Goal: Contribute content: Add original content to the website for others to see

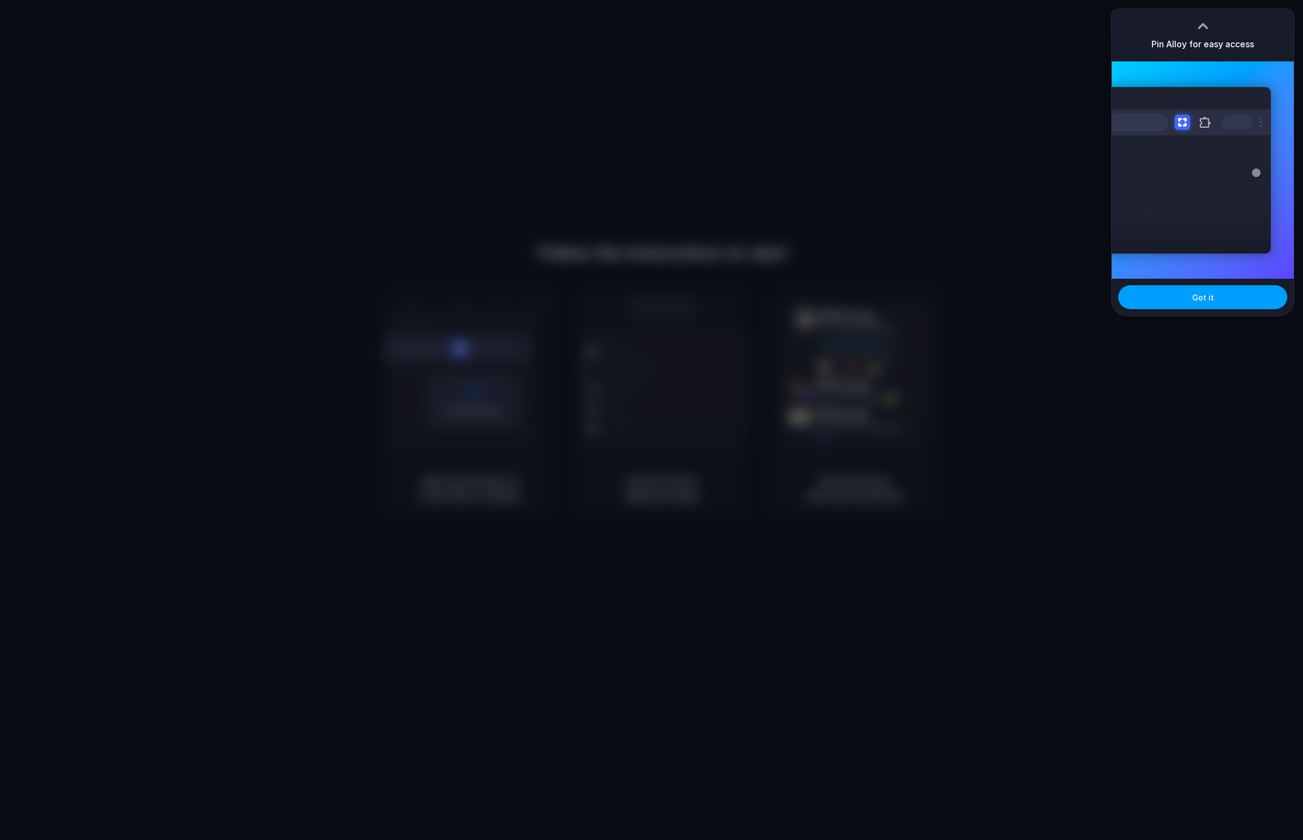
click at [1222, 296] on button "Got it" at bounding box center [1202, 297] width 169 height 24
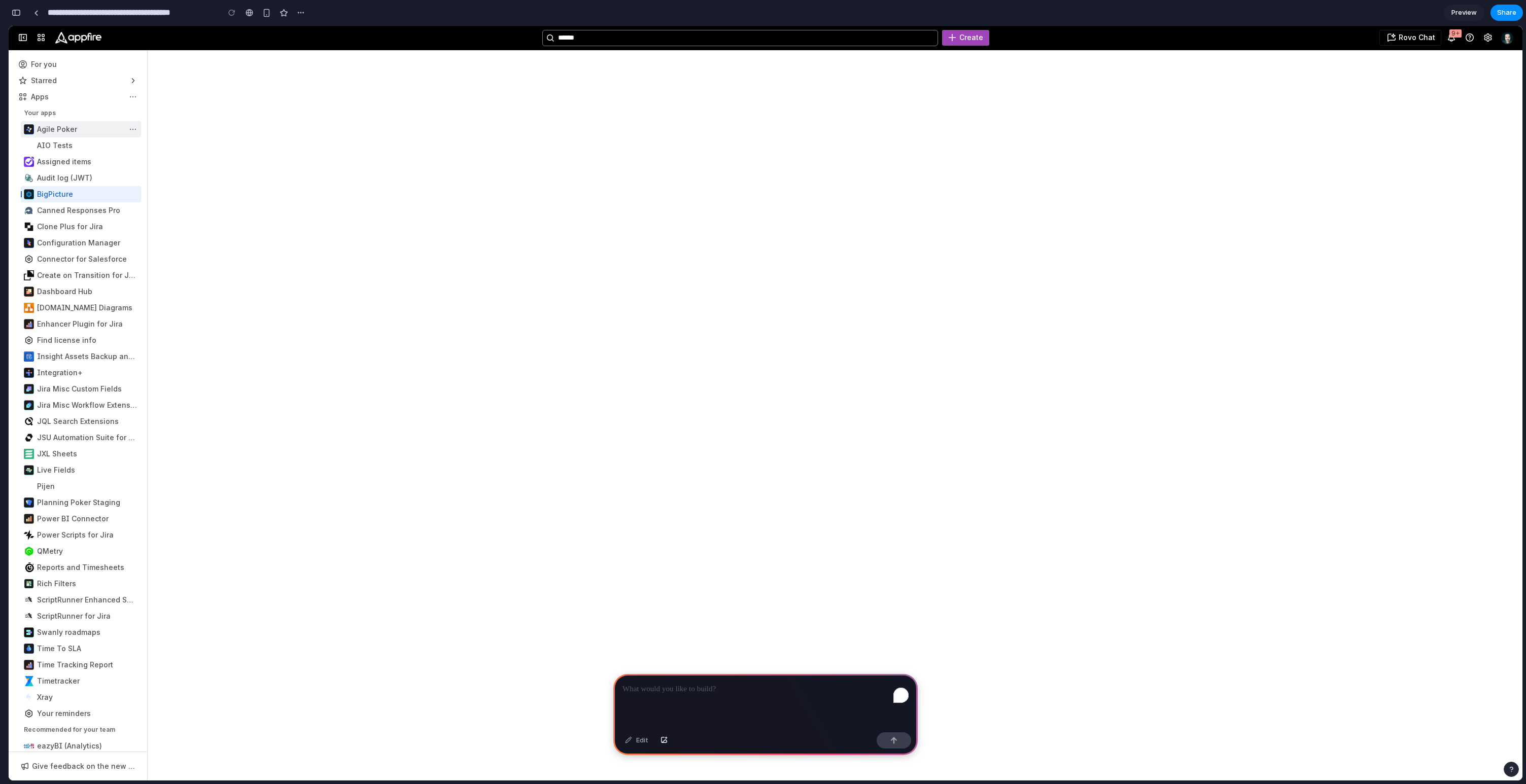
click at [71, 128] on div "Sidebar" at bounding box center [77, 129] width 126 height 16
click at [83, 189] on div "Sidebar" at bounding box center [77, 193] width 126 height 16
click at [134, 196] on span "Sidebar" at bounding box center [133, 194] width 7 height 7
click at [77, 39] on img "Go to your Jira homepage" at bounding box center [77, 37] width 46 height 12
click at [43, 42] on span "button" at bounding box center [41, 37] width 8 height 8
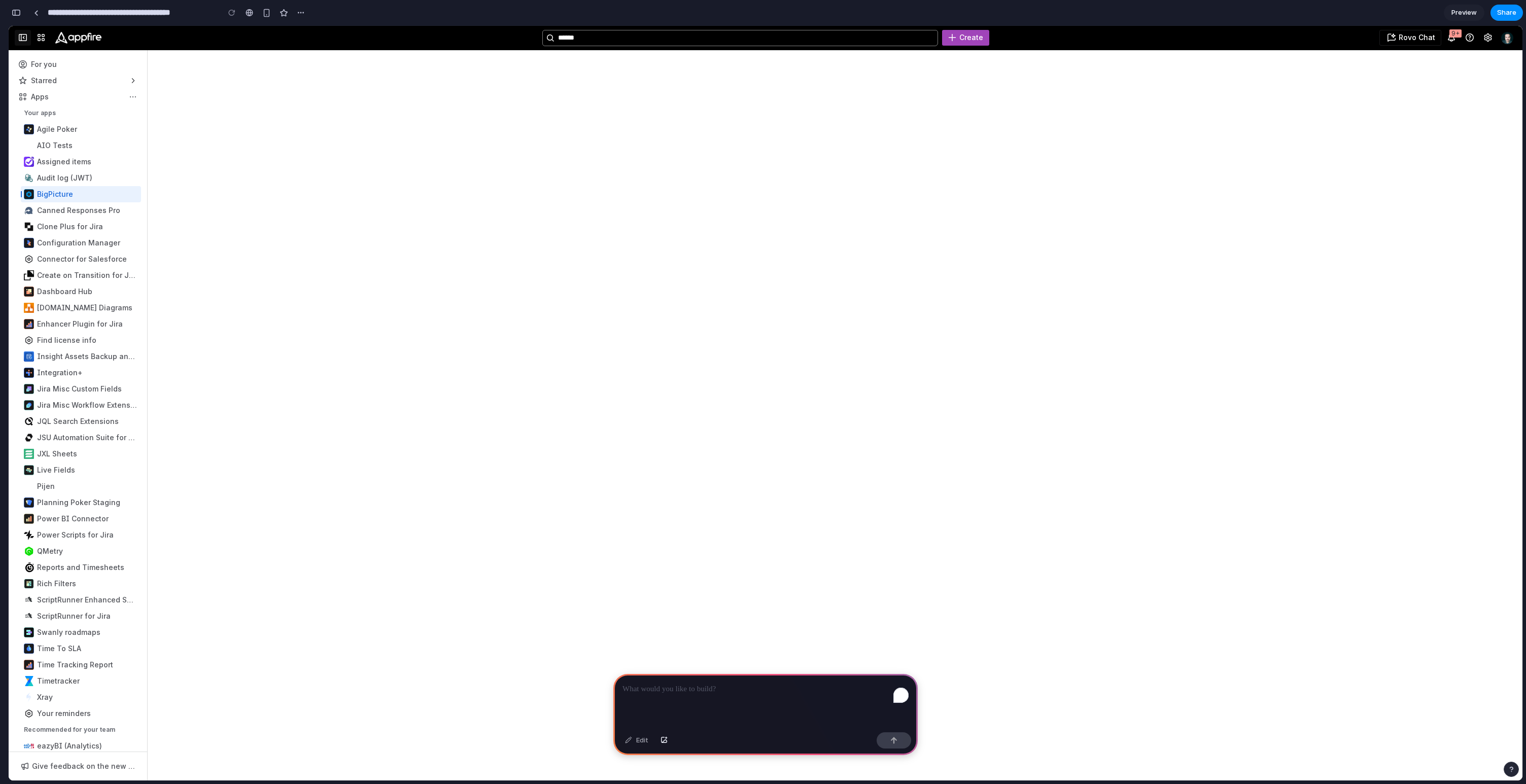
click at [24, 39] on button "Collapse sidebar [" at bounding box center [22, 37] width 16 height 16
click at [671, 687] on p "To enrich screen reader interactions, please activate Accessibility in Grammarl…" at bounding box center [765, 689] width 286 height 12
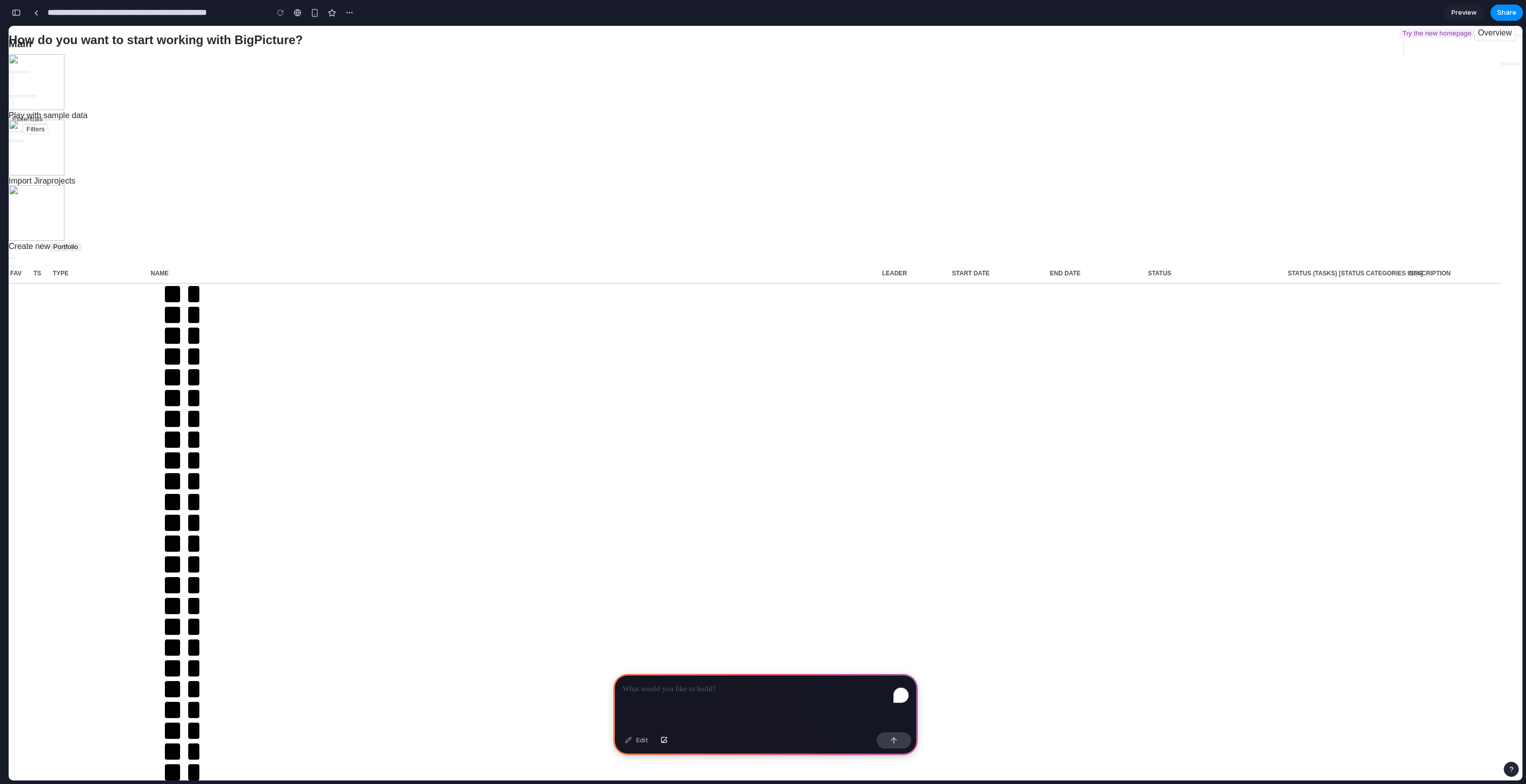
click at [653, 699] on div "To enrich screen reader interactions, please activate Accessibility in Grammarl…" at bounding box center [765, 701] width 304 height 54
click at [883, 739] on button "button" at bounding box center [893, 740] width 35 height 16
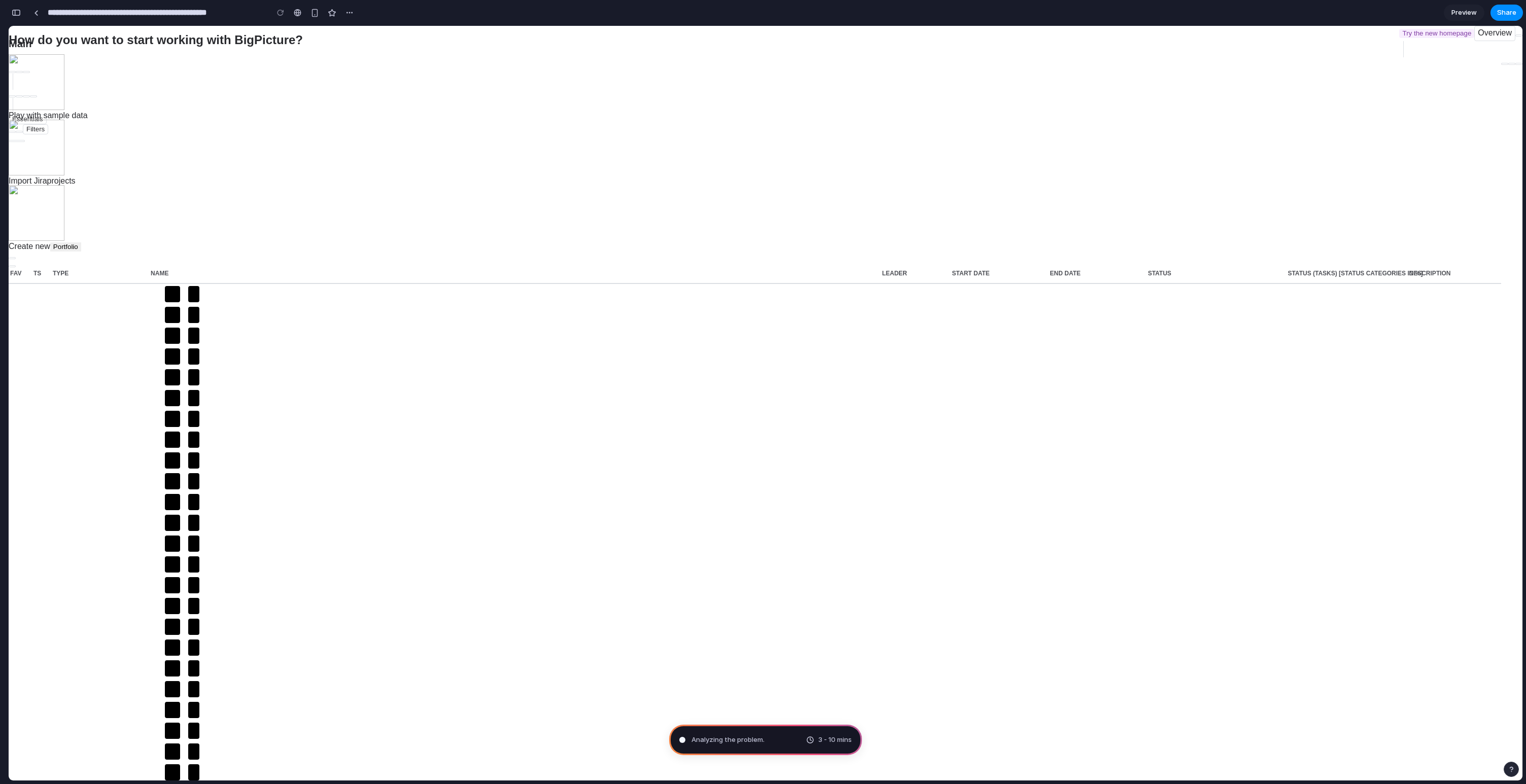
type input "**********"
click at [766, 737] on span "Assembling puzzle pieces" at bounding box center [733, 739] width 83 height 10
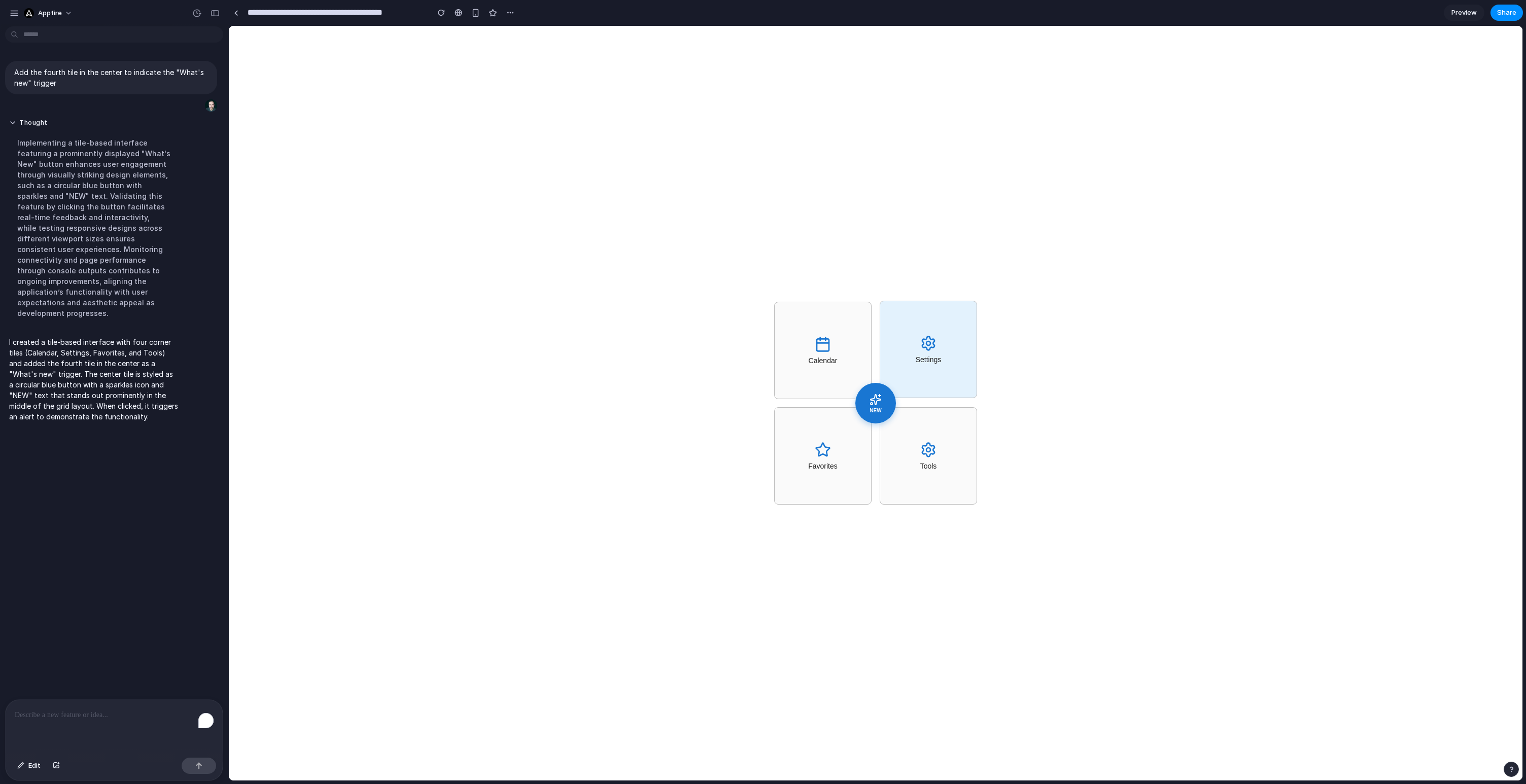
click at [943, 365] on div "Settings" at bounding box center [928, 349] width 97 height 97
click at [877, 410] on span "NEW" at bounding box center [875, 411] width 13 height 7
click at [205, 371] on div "I created a tile-based interface with four corner tiles (Calendar, Settings, Fa…" at bounding box center [110, 379] width 212 height 97
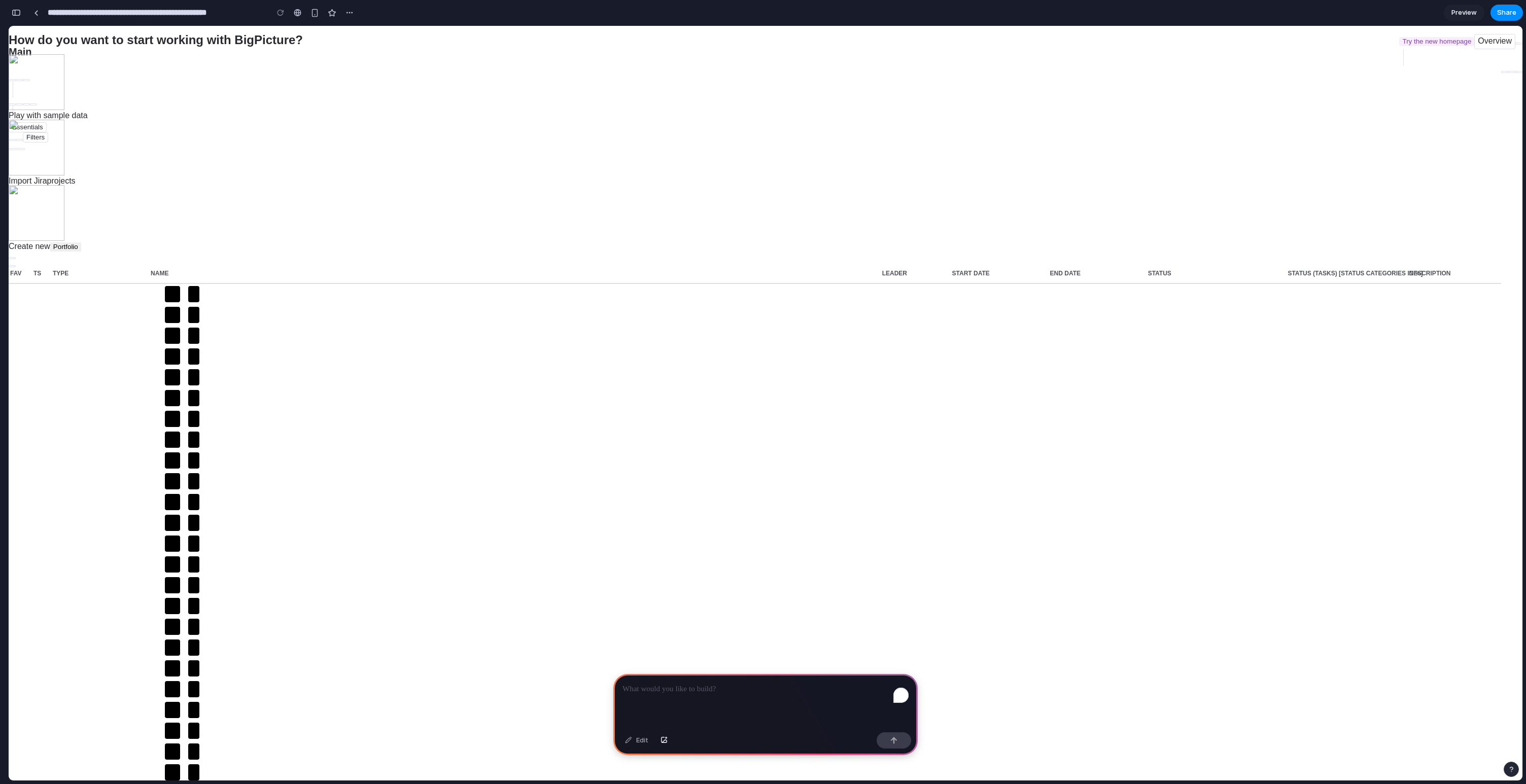
click at [674, 696] on div "To enrich screen reader interactions, please activate Accessibility in Grammarl…" at bounding box center [765, 701] width 304 height 54
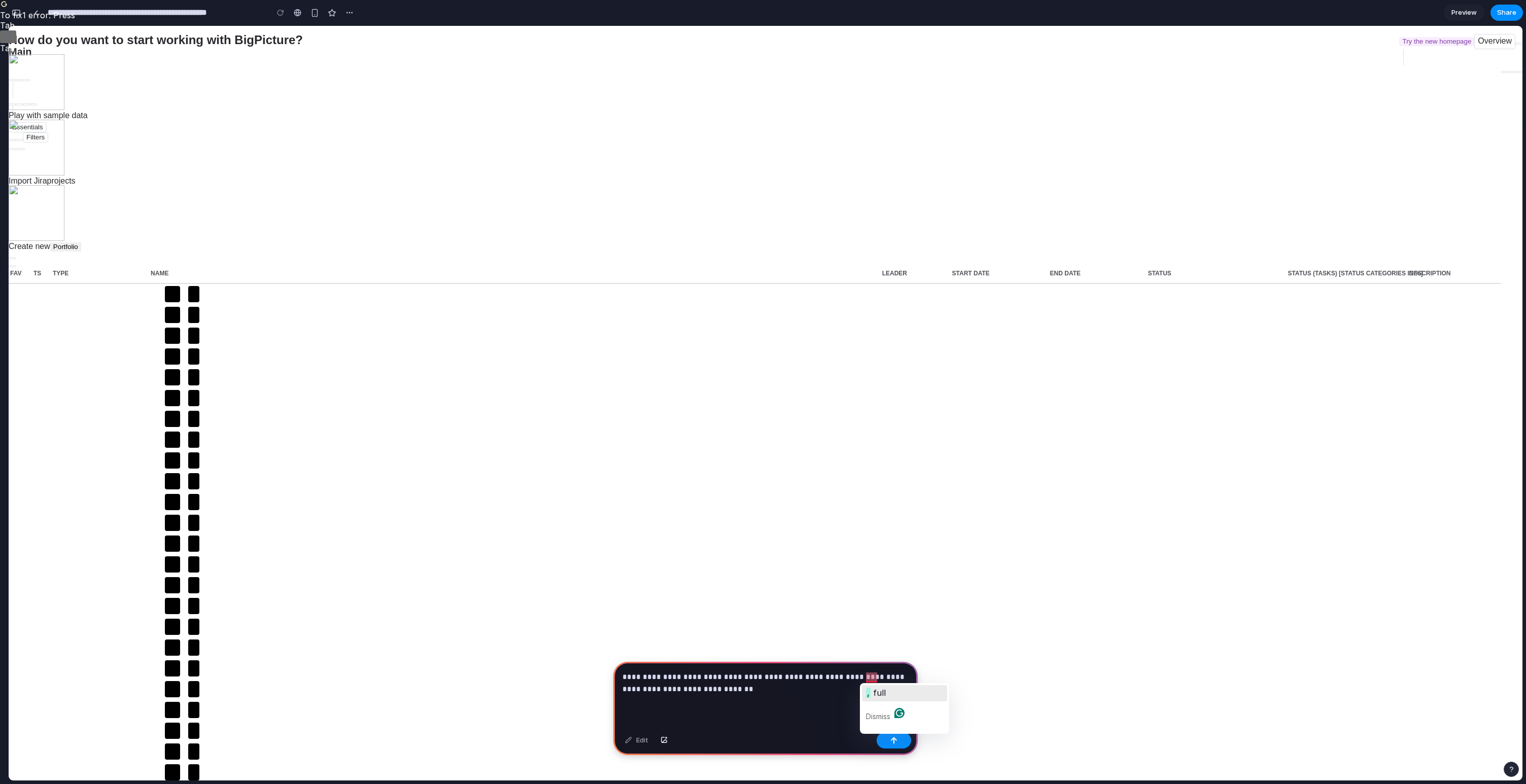
click at [873, 693] on span "full" at bounding box center [879, 693] width 13 height 10
click at [891, 749] on div "Edit" at bounding box center [765, 741] width 304 height 27
click at [891, 743] on div "button" at bounding box center [894, 741] width 7 height 7
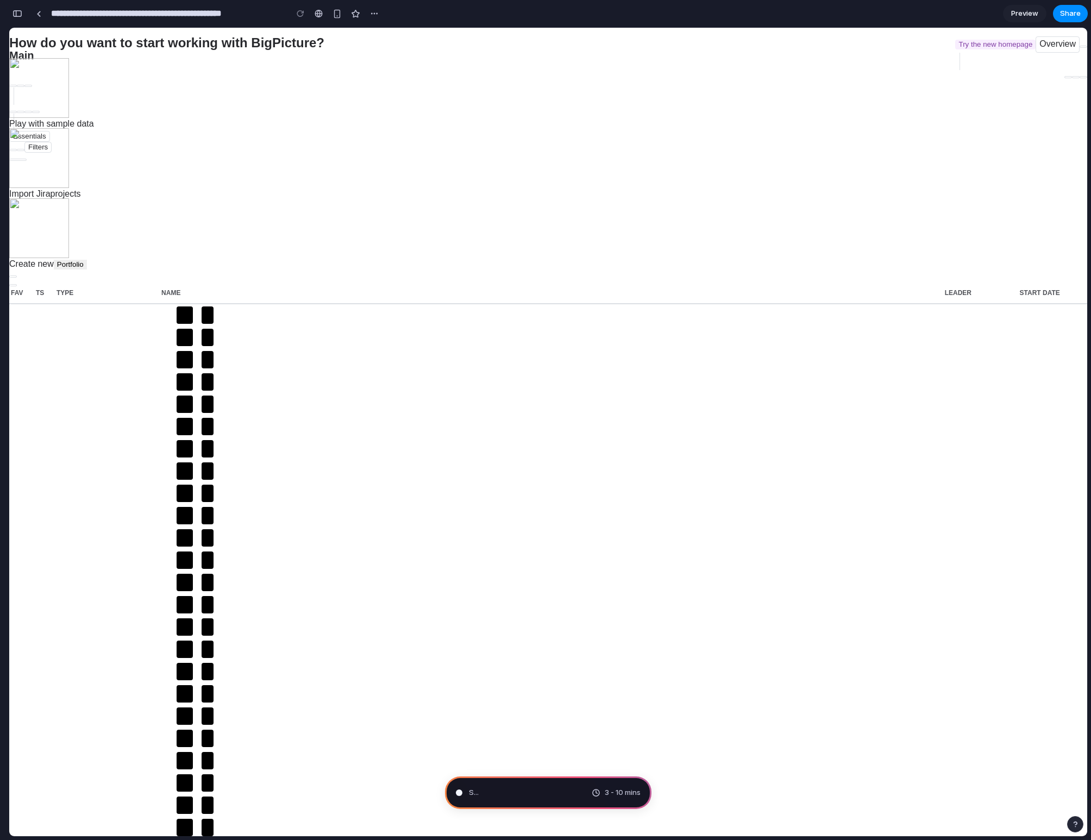
type input "**********"
